Goal: Communication & Community: Connect with others

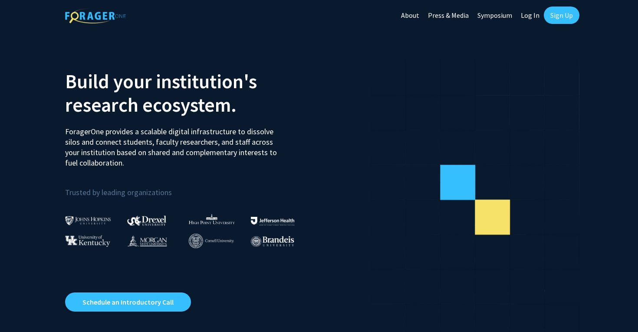
click at [530, 17] on link "Log In" at bounding box center [529, 15] width 27 height 30
select select
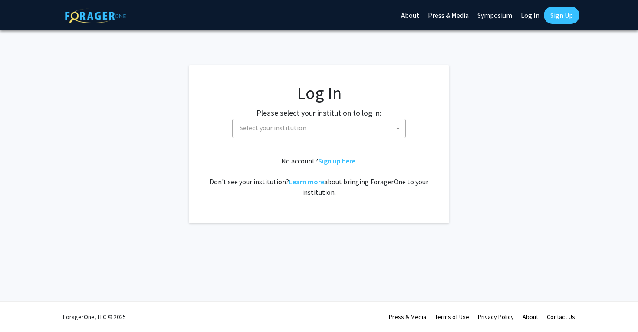
click at [531, 19] on link "Log In" at bounding box center [529, 15] width 27 height 30
click at [372, 117] on label "Please select your institution to log in:" at bounding box center [318, 113] width 125 height 12
click at [365, 125] on span "Select your institution" at bounding box center [320, 128] width 169 height 18
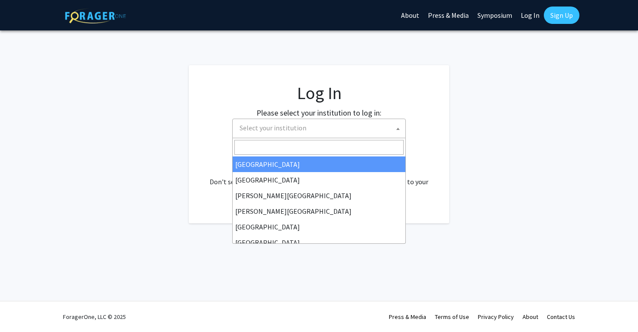
type input "u"
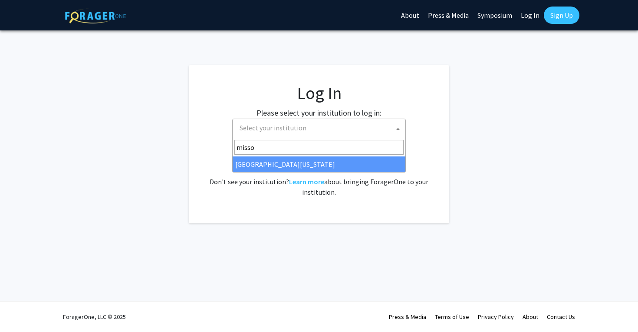
type input "misso"
select select "33"
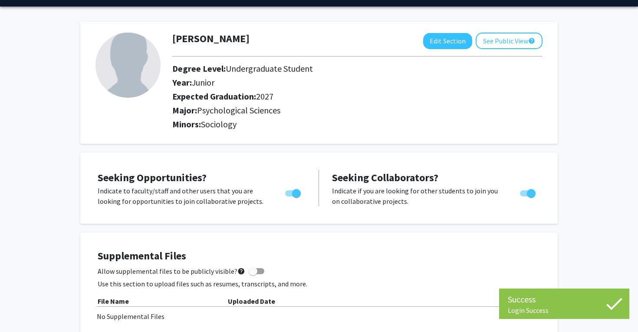
scroll to position [26, 0]
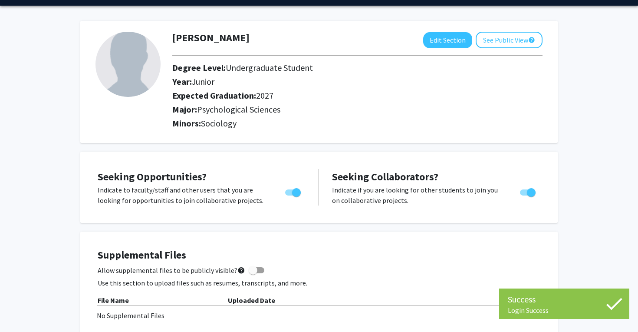
click at [221, 124] on span "Sociology" at bounding box center [219, 123] width 36 height 11
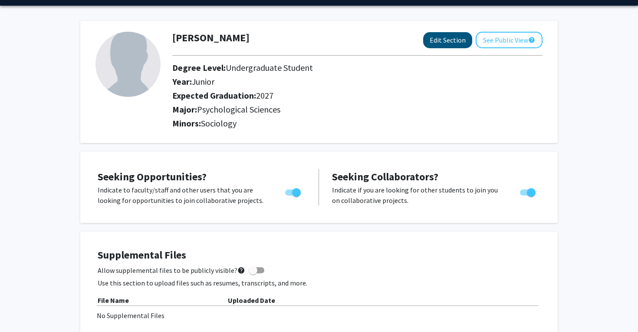
click at [450, 43] on button "Edit Section" at bounding box center [447, 40] width 49 height 16
select select "junior"
select select "2027"
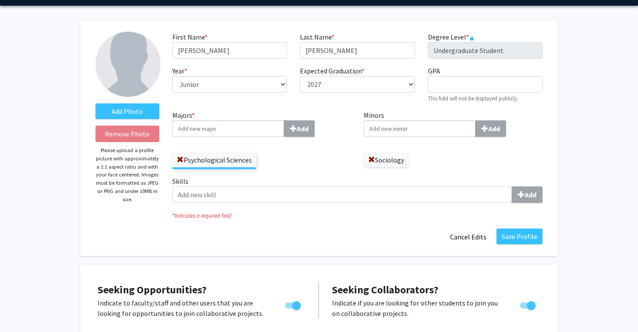
click at [414, 129] on input "Minors Add" at bounding box center [420, 128] width 112 height 16
click at [453, 132] on input "Minors Add" at bounding box center [420, 128] width 112 height 16
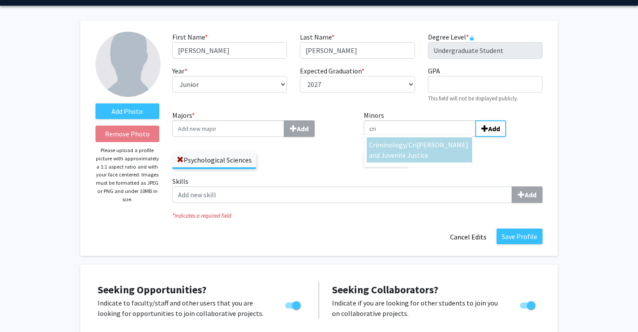
type input "cri"
click at [443, 151] on div "Cri minology/ [PERSON_NAME] and Juvenile Justice" at bounding box center [419, 149] width 101 height 21
click at [443, 137] on input "cri" at bounding box center [420, 128] width 112 height 16
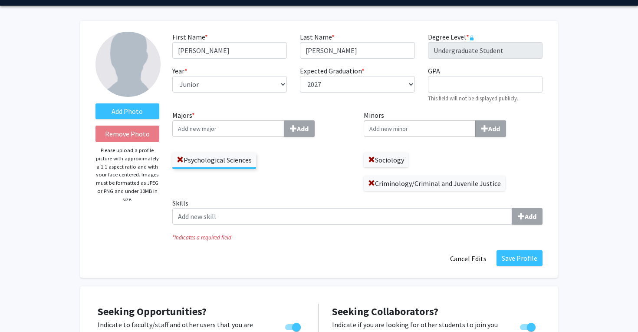
click at [440, 134] on input "Minors Add" at bounding box center [420, 128] width 112 height 16
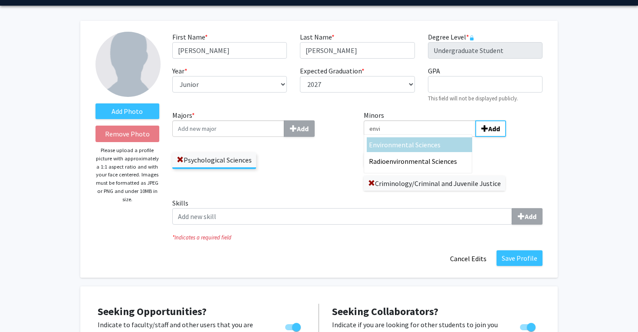
type input "envi"
click at [430, 142] on span "ronmental Sciences" at bounding box center [410, 144] width 59 height 9
click at [430, 137] on input "envi" at bounding box center [420, 128] width 112 height 16
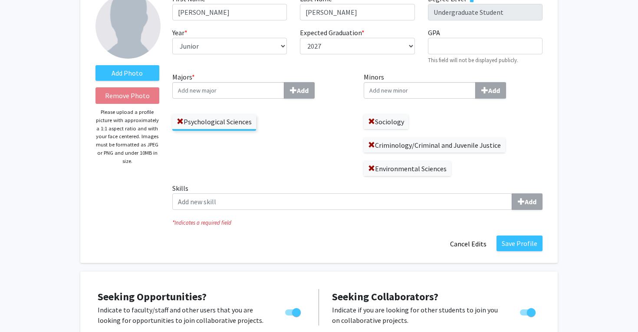
scroll to position [64, 0]
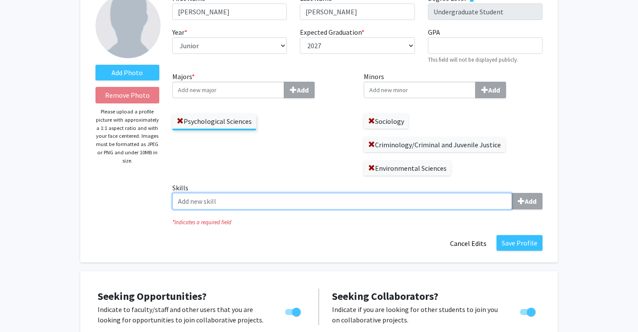
click at [276, 200] on input "Skills Add" at bounding box center [342, 201] width 340 height 16
click at [461, 203] on input "Skills Add" at bounding box center [342, 201] width 340 height 16
type input "j"
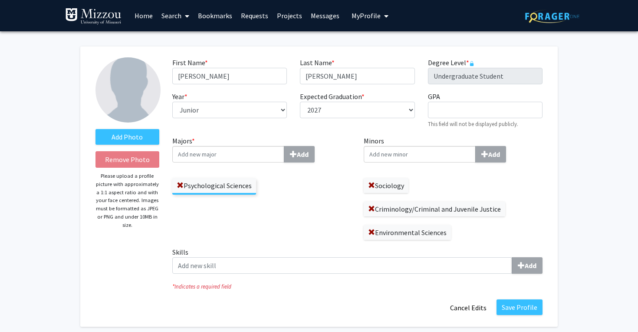
scroll to position [0, 0]
click at [292, 16] on link "Projects" at bounding box center [290, 15] width 34 height 30
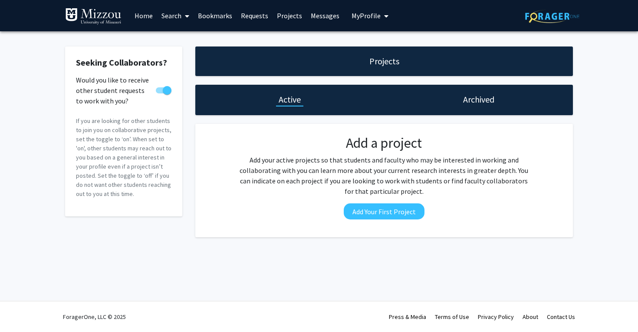
click at [251, 22] on link "Requests" at bounding box center [255, 15] width 36 height 30
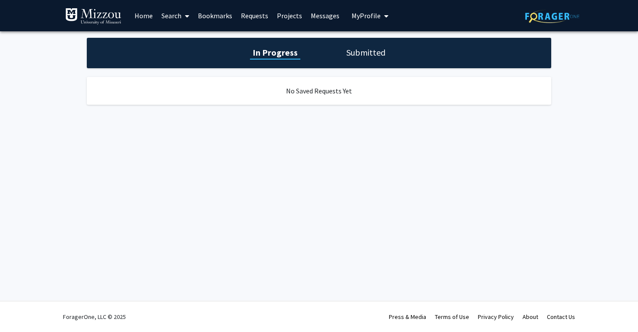
click at [344, 63] on div "In Progress Submitted" at bounding box center [319, 53] width 464 height 30
click at [358, 60] on div "In Progress Submitted" at bounding box center [319, 53] width 464 height 30
click at [318, 84] on div "No Saved Requests Yet" at bounding box center [319, 91] width 464 height 28
click at [146, 15] on link "Home" at bounding box center [143, 15] width 27 height 30
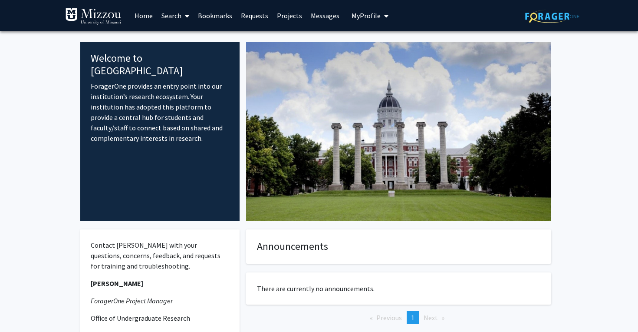
click at [162, 21] on link "Search" at bounding box center [175, 15] width 36 height 30
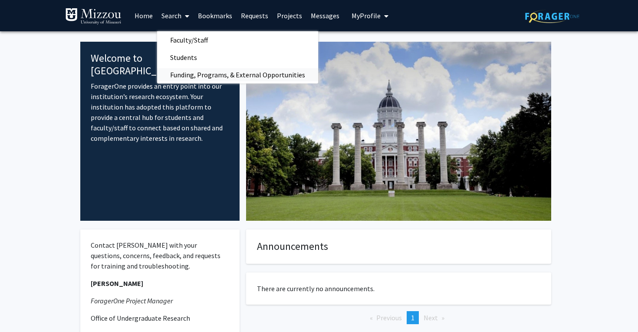
click at [198, 76] on span "Funding, Programs, & External Opportunities" at bounding box center [237, 74] width 161 height 17
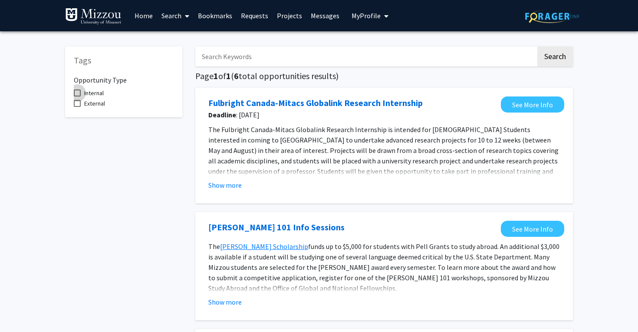
click at [79, 93] on span at bounding box center [77, 92] width 7 height 7
click at [77, 96] on input "Internal" at bounding box center [77, 96] width 0 height 0
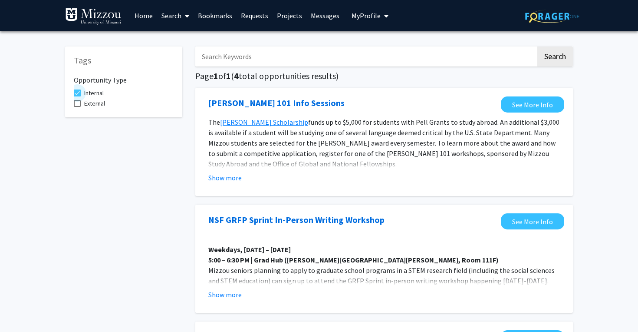
click at [79, 93] on span at bounding box center [77, 92] width 7 height 7
click at [77, 96] on input "Internal" at bounding box center [77, 96] width 0 height 0
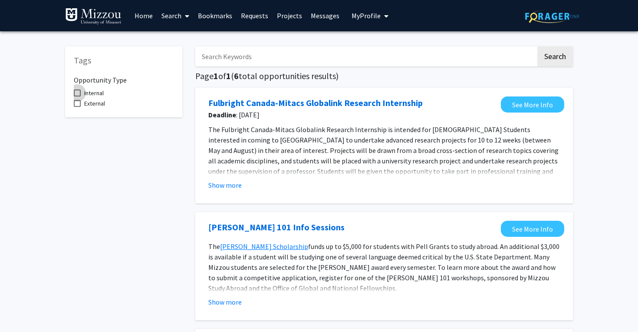
click at [79, 93] on span at bounding box center [77, 92] width 7 height 7
click at [77, 96] on input "Internal" at bounding box center [77, 96] width 0 height 0
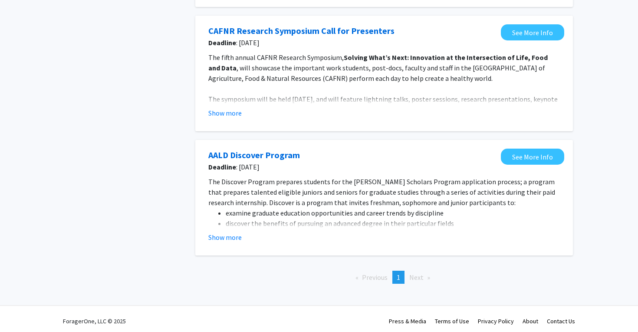
scroll to position [311, 0]
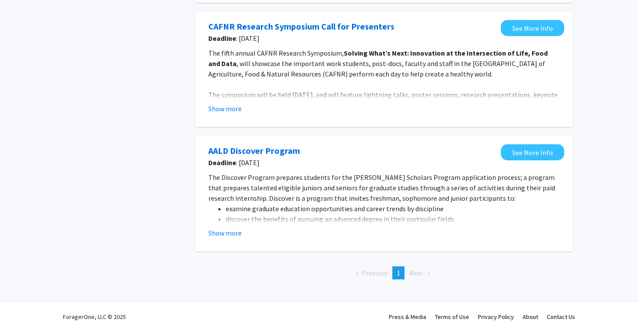
click at [411, 275] on span "Next page" at bounding box center [416, 272] width 14 height 9
click at [416, 271] on span "Next page" at bounding box center [416, 272] width 14 height 9
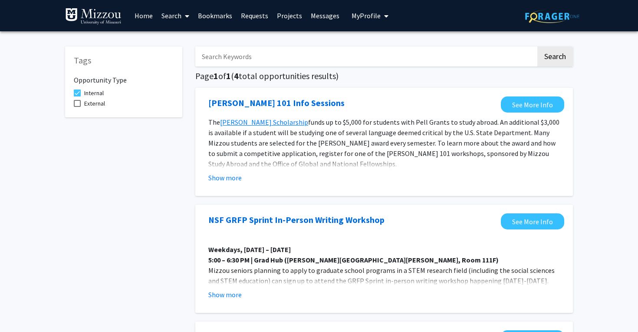
scroll to position [0, 0]
click at [75, 92] on span at bounding box center [77, 92] width 7 height 7
click at [77, 96] on input "Internal" at bounding box center [77, 96] width 0 height 0
checkbox input "false"
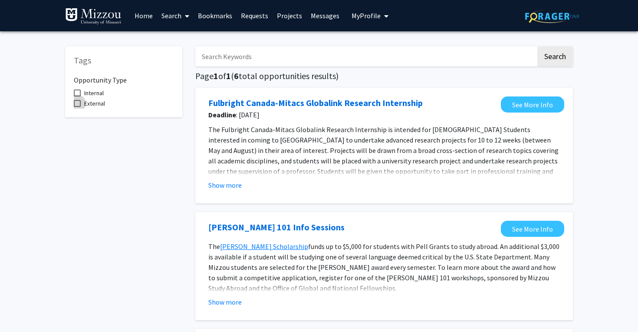
click at [79, 103] on span at bounding box center [77, 103] width 7 height 7
click at [77, 107] on input "External" at bounding box center [77, 107] width 0 height 0
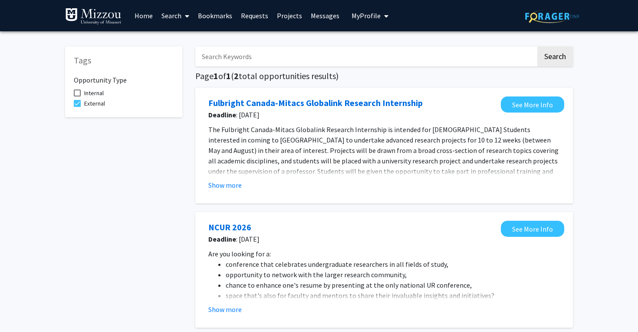
click at [71, 102] on div "Tags Opportunity Type Internal External" at bounding box center [123, 81] width 117 height 71
click at [76, 103] on span at bounding box center [77, 103] width 7 height 7
click at [77, 107] on input "External" at bounding box center [77, 107] width 0 height 0
checkbox input "false"
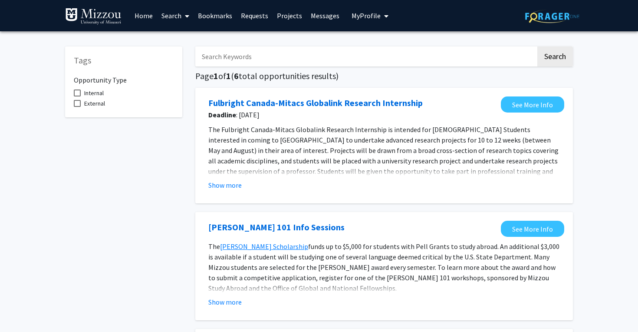
click at [139, 21] on link "Home" at bounding box center [143, 15] width 27 height 30
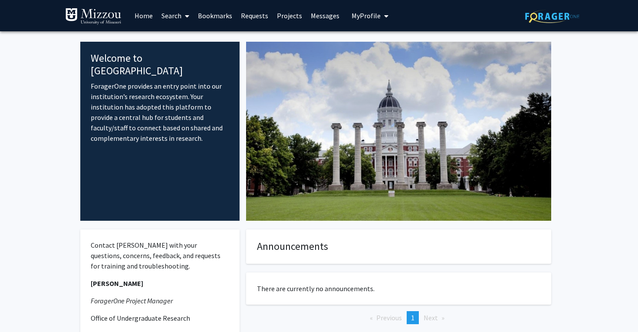
click at [366, 16] on span "My Profile" at bounding box center [366, 15] width 29 height 9
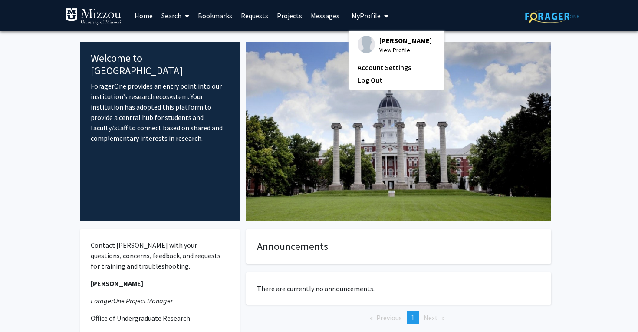
click at [326, 14] on link "Messages" at bounding box center [324, 15] width 37 height 30
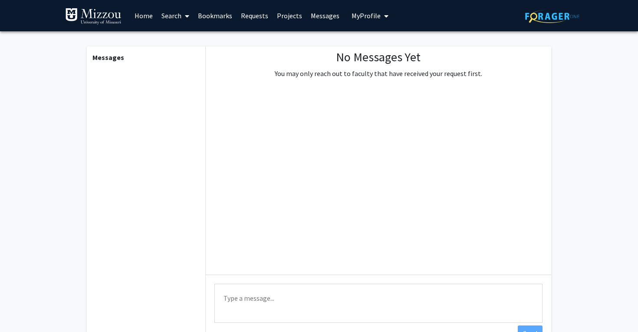
click at [289, 13] on link "Projects" at bounding box center [290, 15] width 34 height 30
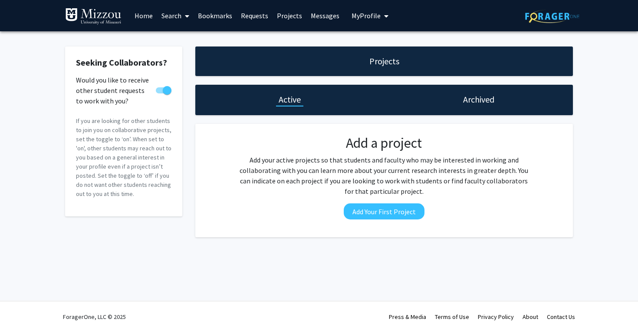
click at [222, 14] on link "Bookmarks" at bounding box center [215, 15] width 43 height 30
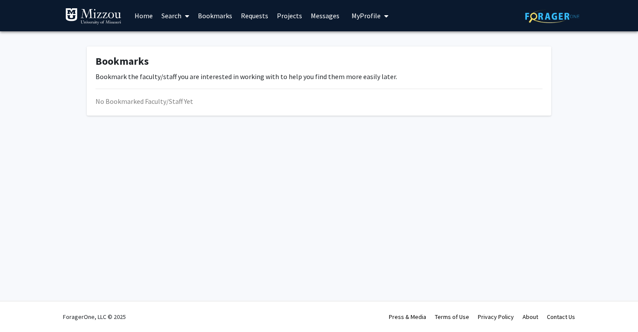
click at [245, 18] on link "Requests" at bounding box center [255, 15] width 36 height 30
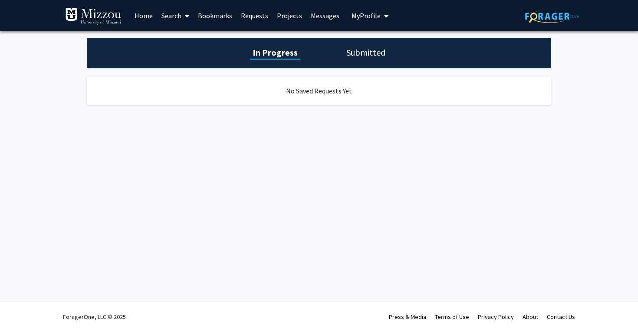
click at [174, 20] on link "Search" at bounding box center [175, 15] width 36 height 30
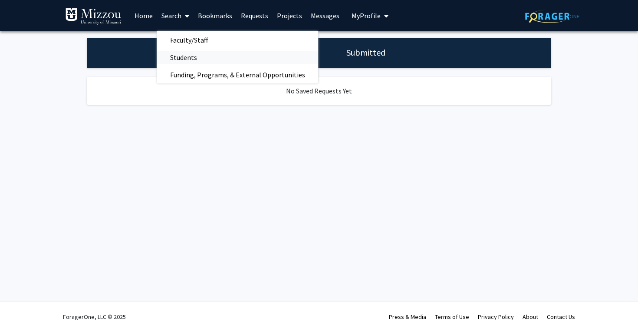
click at [186, 52] on span "Students" at bounding box center [183, 57] width 53 height 17
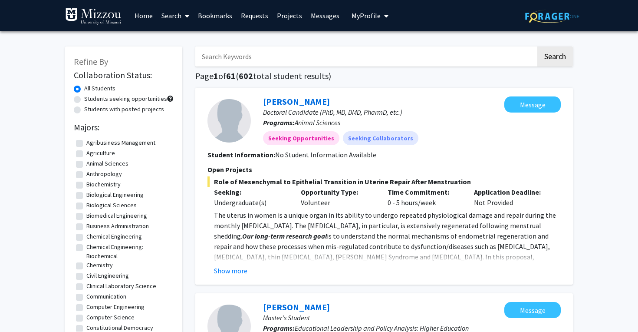
click at [151, 19] on link "Home" at bounding box center [143, 15] width 27 height 30
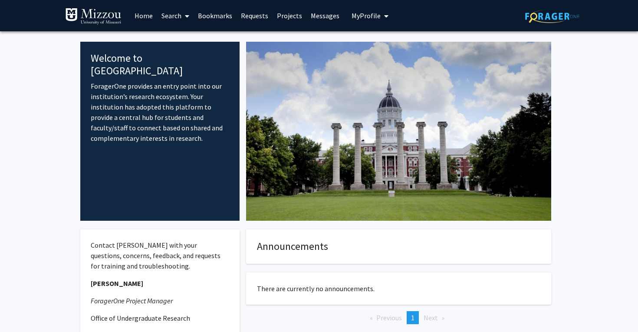
click at [177, 16] on link "Search" at bounding box center [175, 15] width 36 height 30
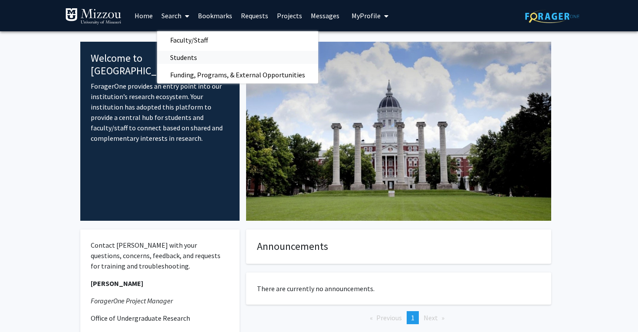
click at [194, 58] on span "Students" at bounding box center [183, 57] width 53 height 17
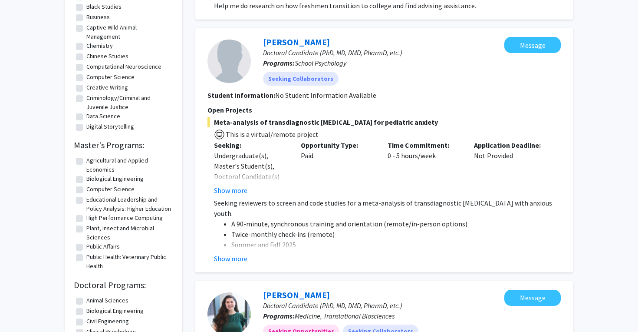
scroll to position [415, 0]
click at [236, 256] on button "Show more" at bounding box center [230, 258] width 33 height 10
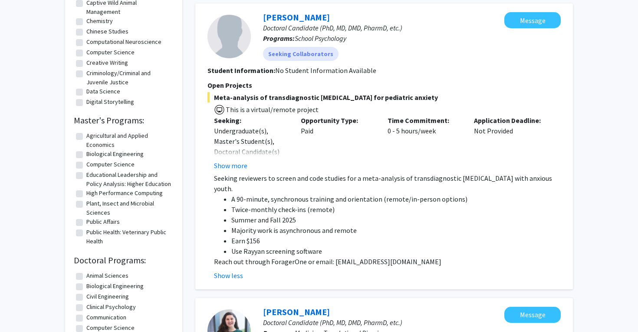
scroll to position [403, 0]
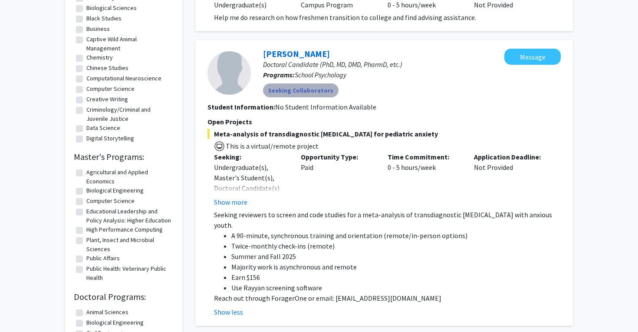
click at [313, 92] on mat-chip "Seeking Collaborators" at bounding box center [301, 90] width 76 height 14
click at [526, 58] on button "Message" at bounding box center [532, 57] width 56 height 16
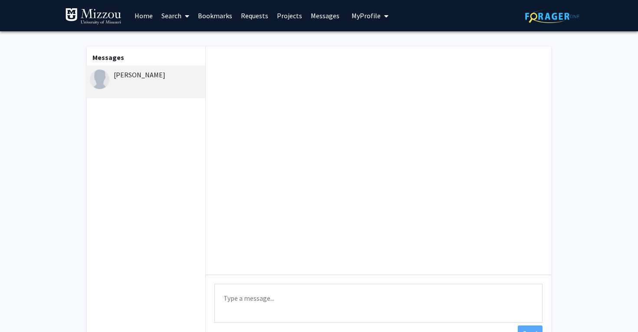
click at [275, 292] on textarea "Type a message" at bounding box center [378, 302] width 328 height 39
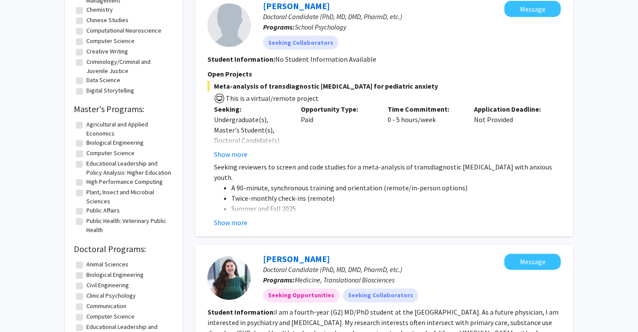
scroll to position [453, 0]
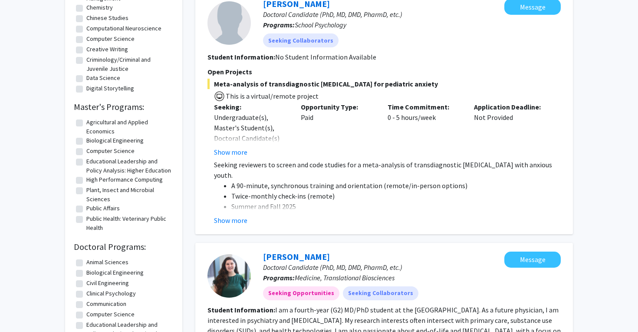
click at [233, 214] on fg-read-more "Seeking reviewers to screen and code studies for a meta-analysis of transdiagno…" at bounding box center [383, 192] width 353 height 66
click at [232, 219] on button "Show more" at bounding box center [230, 220] width 33 height 10
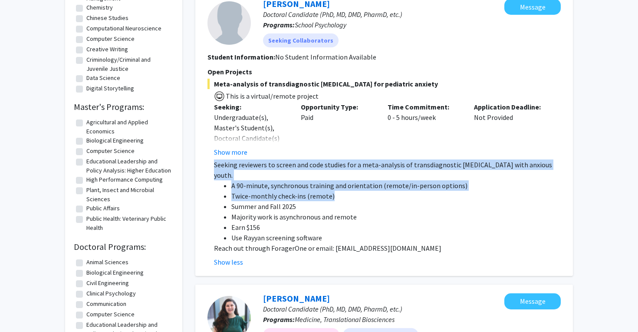
drag, startPoint x: 212, startPoint y: 165, endPoint x: 322, endPoint y: 191, distance: 113.2
click at [322, 191] on fg-read-more "Seeking reviewers to screen and code studies for a meta-analysis of transdiagno…" at bounding box center [383, 213] width 353 height 108
click at [322, 191] on li "Twice-monthly check-ins (remote)" at bounding box center [395, 196] width 329 height 10
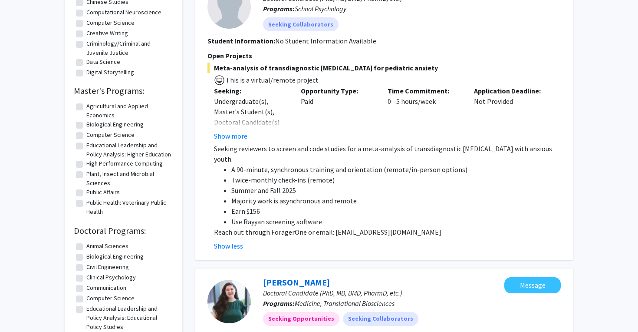
scroll to position [473, 0]
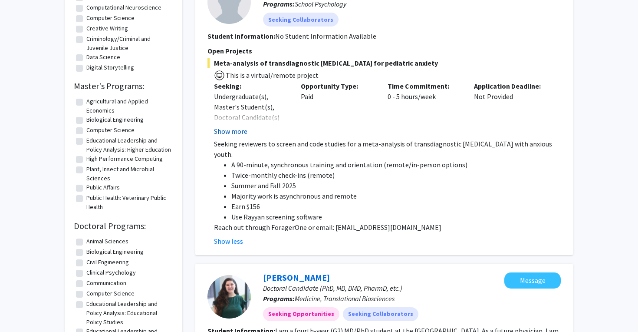
click at [233, 131] on button "Show more" at bounding box center [230, 131] width 33 height 10
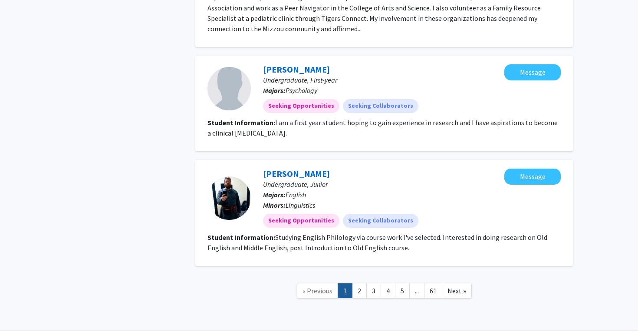
scroll to position [1400, 0]
click at [363, 283] on link "2" at bounding box center [359, 290] width 15 height 15
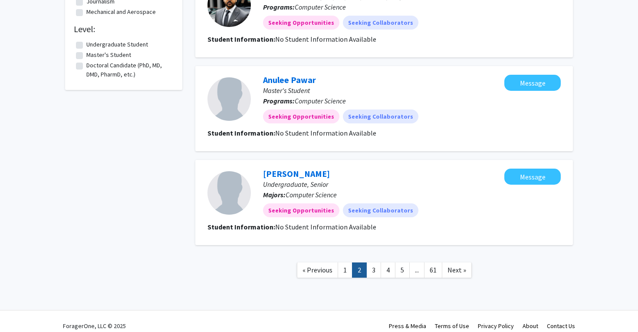
scroll to position [886, 0]
click at [381, 263] on link "3" at bounding box center [373, 270] width 15 height 15
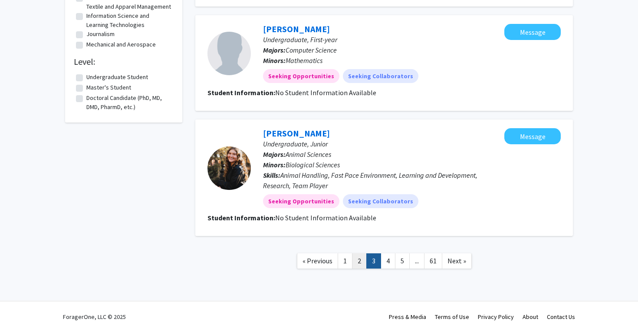
scroll to position [854, 0]
click at [354, 262] on link "2" at bounding box center [359, 260] width 15 height 15
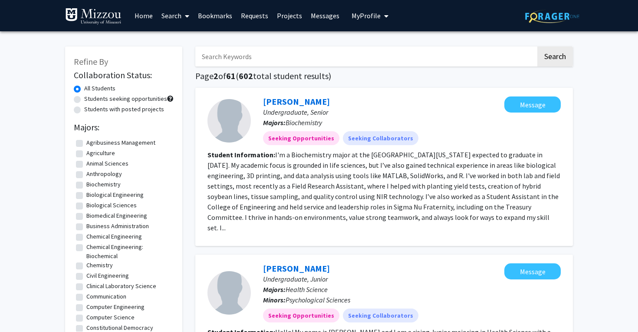
click at [84, 110] on label "Students with posted projects" at bounding box center [124, 109] width 80 height 9
click at [84, 110] on input "Students with posted projects" at bounding box center [87, 108] width 6 height 6
radio input "true"
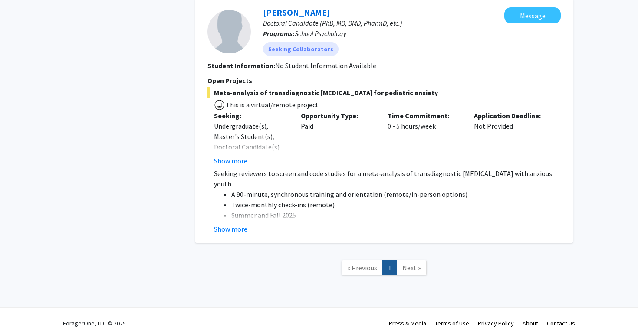
scroll to position [444, 0]
click at [236, 231] on button "Show more" at bounding box center [230, 228] width 33 height 10
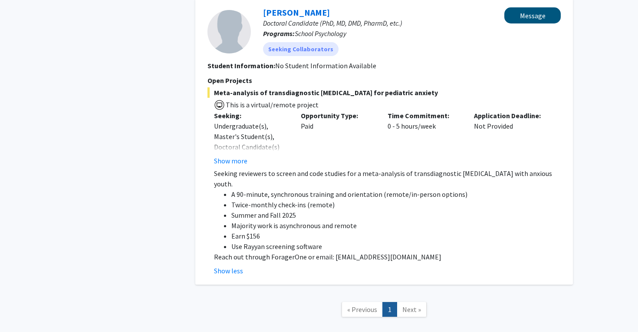
click at [528, 16] on button "Message" at bounding box center [532, 15] width 56 height 16
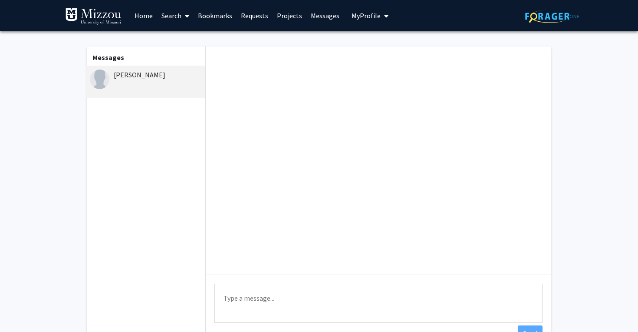
click at [333, 313] on textarea "Type a message" at bounding box center [378, 302] width 328 height 39
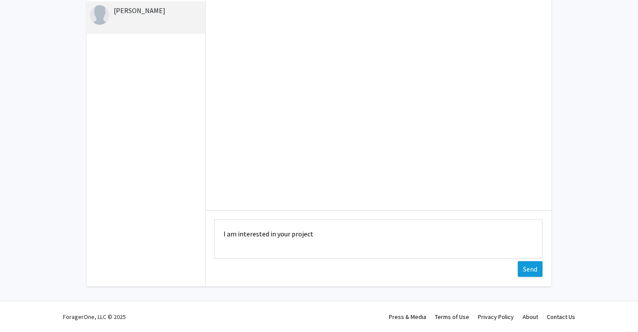
scroll to position [66, 0]
type textarea "I am interested in your project"
click at [532, 272] on button "Send" at bounding box center [530, 269] width 25 height 16
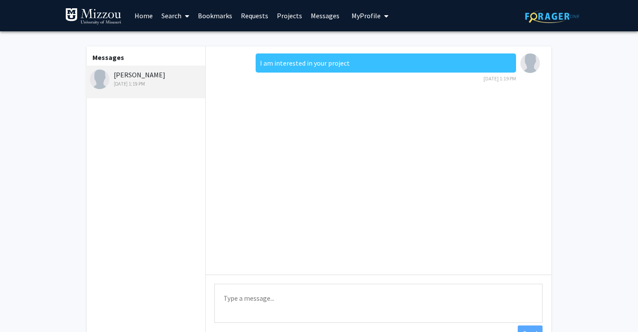
scroll to position [0, 0]
click at [198, 87] on div "Sep 10, 2025 1:19 PM" at bounding box center [146, 84] width 113 height 8
click at [145, 15] on link "Home" at bounding box center [143, 15] width 27 height 30
